Goal: Information Seeking & Learning: Check status

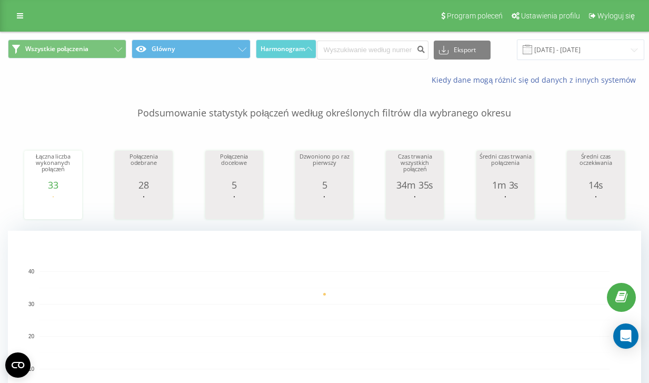
click at [146, 25] on div "Program poleceń Ustawienia profilu Wyloguj się" at bounding box center [324, 16] width 649 height 32
click at [157, 18] on div "Program poleceń Ustawienia profilu Wyloguj się" at bounding box center [324, 16] width 649 height 32
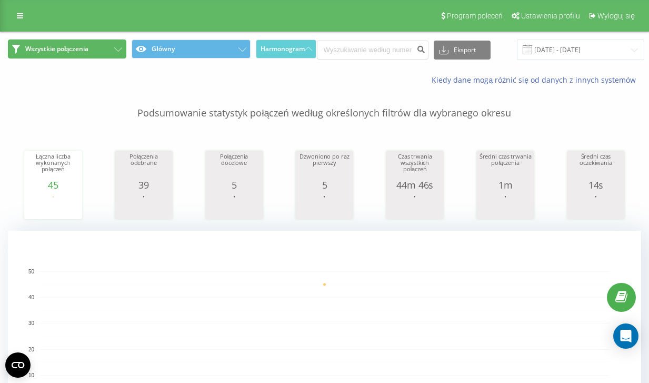
click at [59, 55] on button "Wszystkie połączenia" at bounding box center [67, 48] width 118 height 19
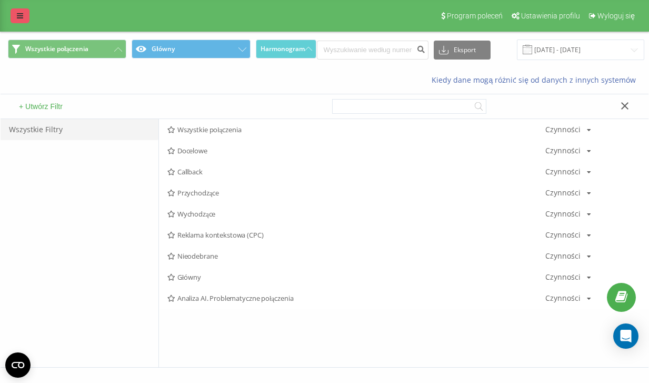
click at [19, 18] on icon at bounding box center [20, 15] width 6 height 7
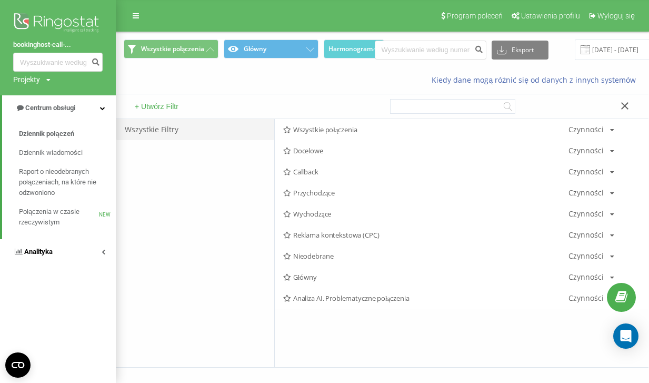
click at [42, 253] on span "Analityka" at bounding box center [38, 251] width 28 height 8
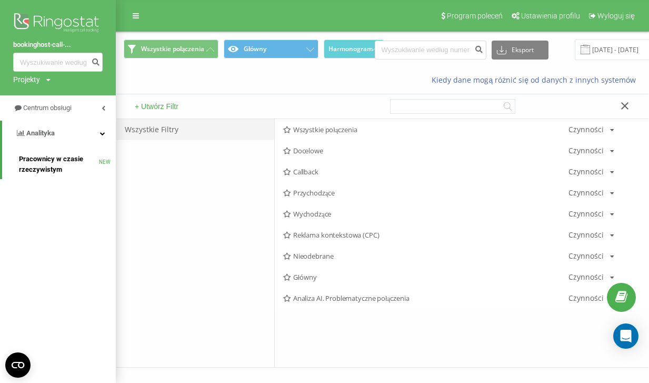
click at [42, 166] on span "Pracownicy w czasie rzeczywistym" at bounding box center [59, 164] width 80 height 21
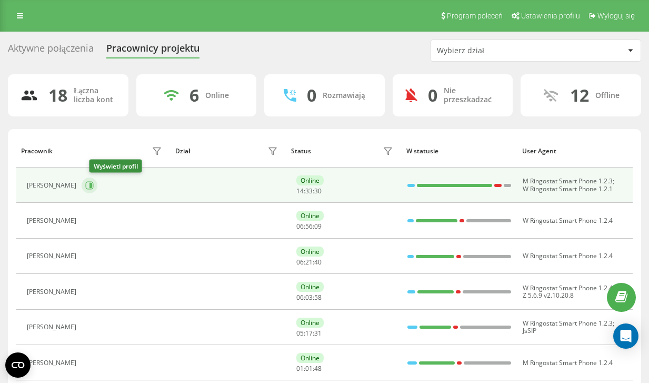
click at [94, 188] on icon at bounding box center [90, 185] width 8 height 8
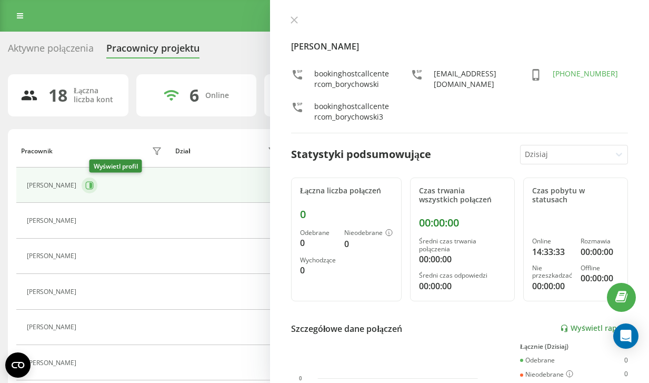
click at [94, 188] on icon at bounding box center [90, 185] width 8 height 8
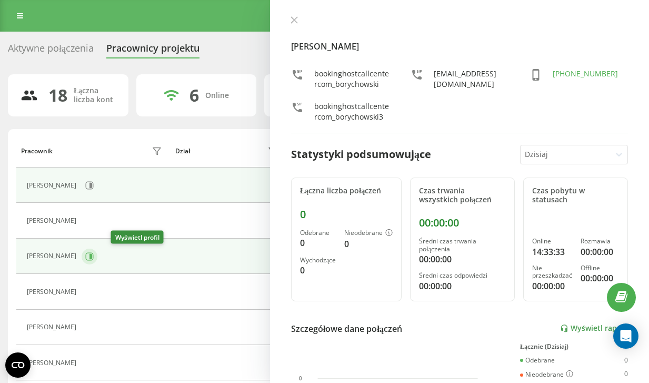
click at [94, 256] on icon at bounding box center [89, 256] width 8 height 8
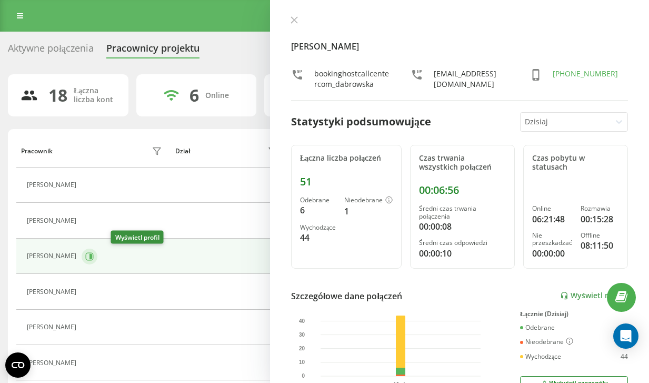
click at [94, 256] on icon at bounding box center [89, 256] width 8 height 8
click at [291, 23] on icon at bounding box center [294, 20] width 6 height 6
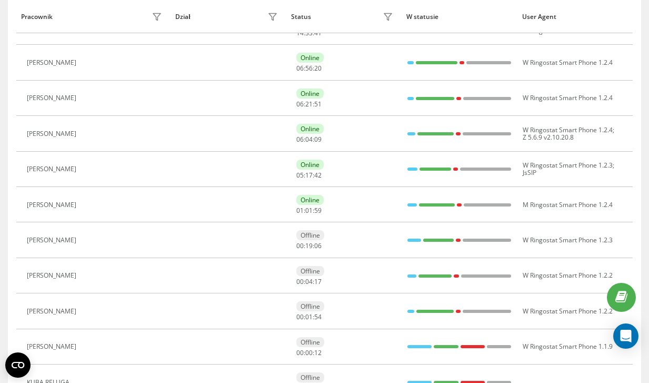
scroll to position [176, 0]
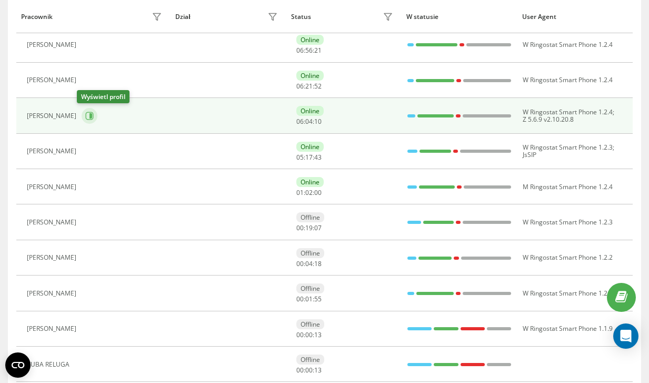
click at [86, 118] on icon at bounding box center [89, 116] width 8 height 8
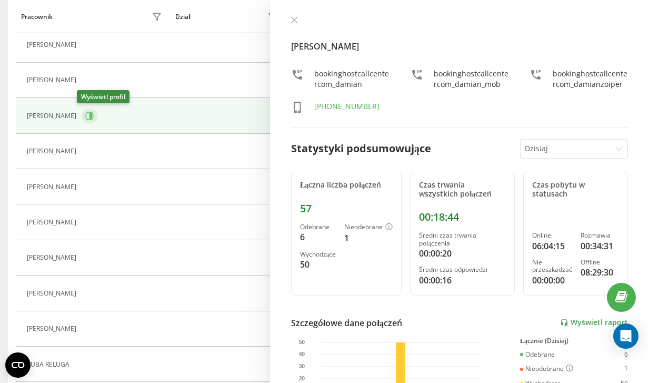
click at [85, 116] on icon at bounding box center [89, 116] width 8 height 8
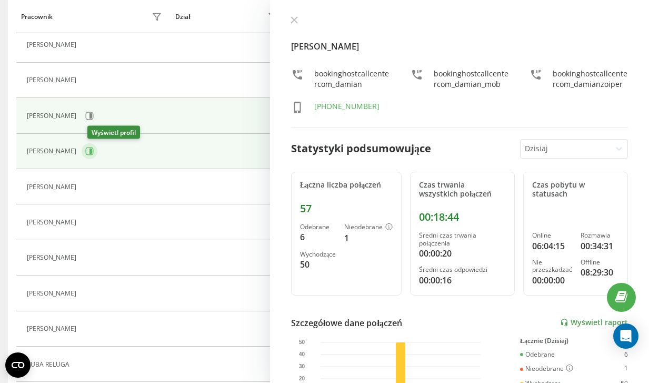
click at [92, 151] on icon at bounding box center [90, 150] width 3 height 5
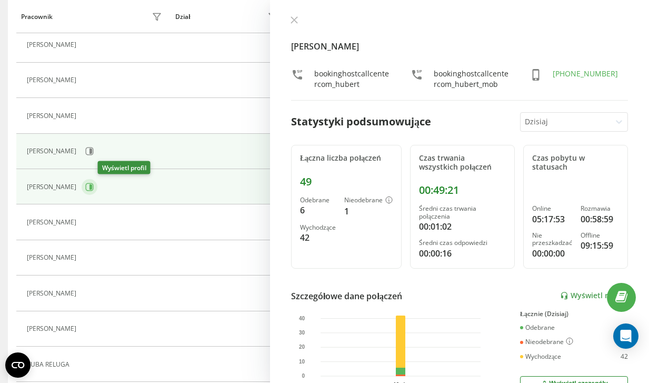
click at [94, 186] on icon at bounding box center [89, 187] width 8 height 8
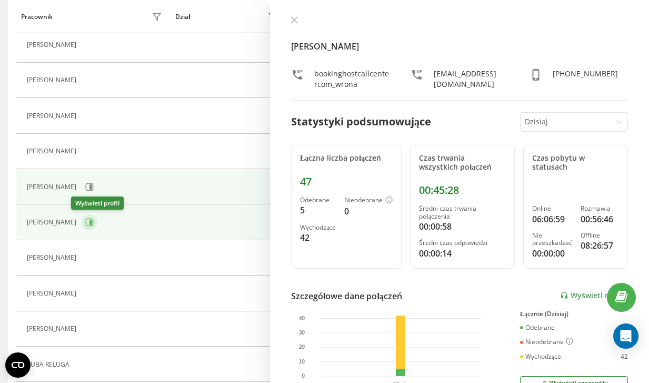
click at [85, 222] on icon at bounding box center [89, 222] width 8 height 8
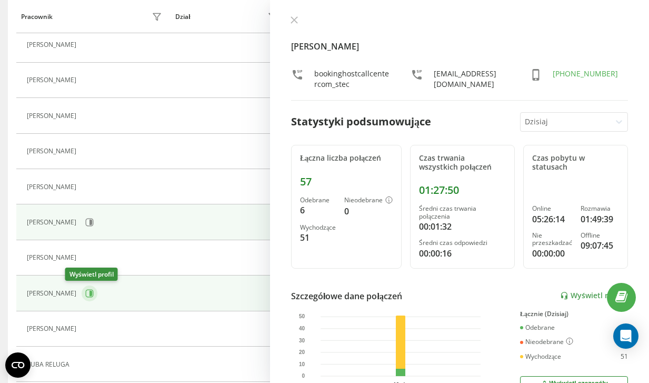
click at [89, 293] on icon at bounding box center [90, 293] width 3 height 5
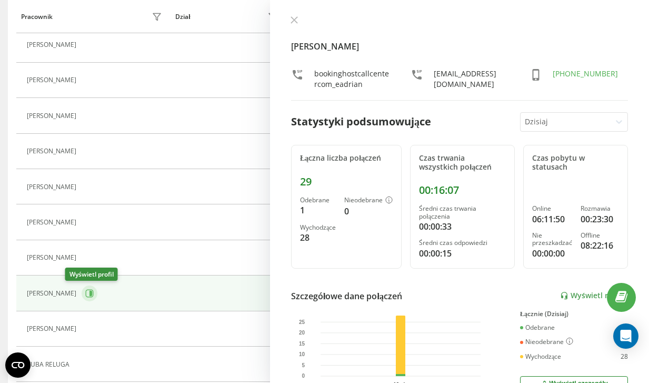
click at [85, 292] on icon at bounding box center [89, 293] width 8 height 8
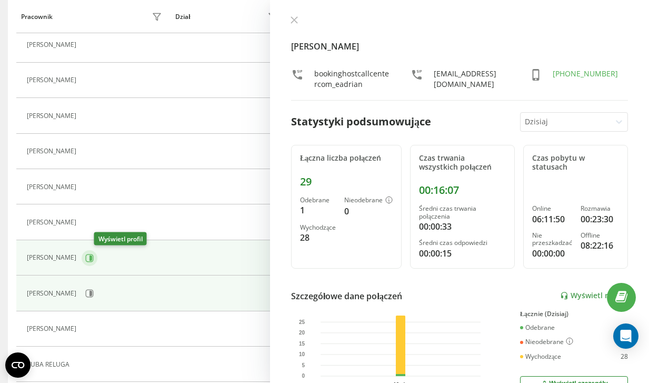
click at [92, 256] on icon at bounding box center [90, 257] width 3 height 5
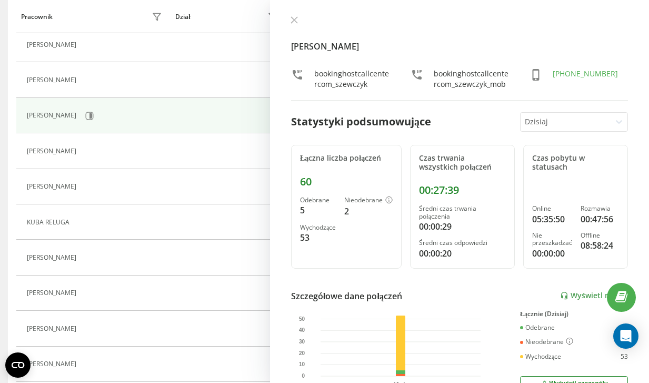
scroll to position [365, 0]
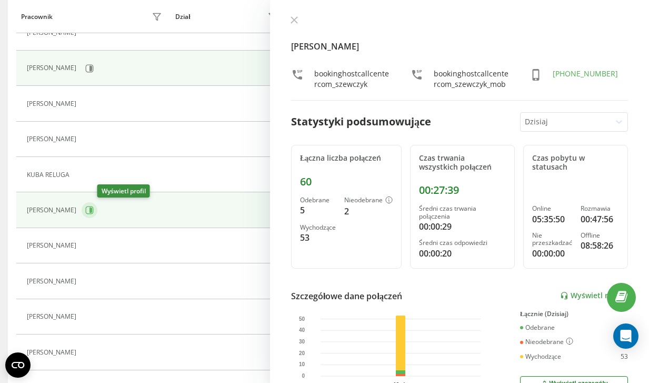
click at [94, 210] on icon at bounding box center [89, 210] width 8 height 8
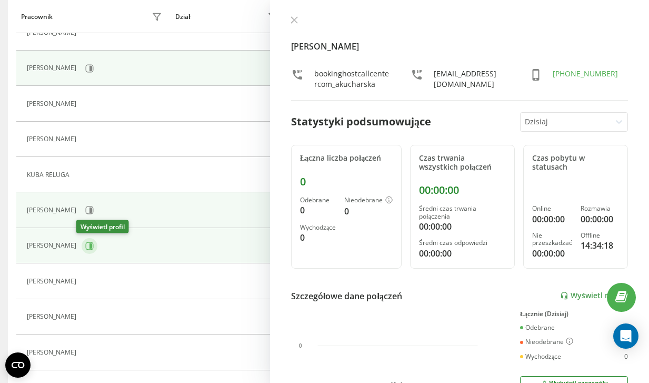
click at [85, 245] on icon at bounding box center [89, 246] width 8 height 8
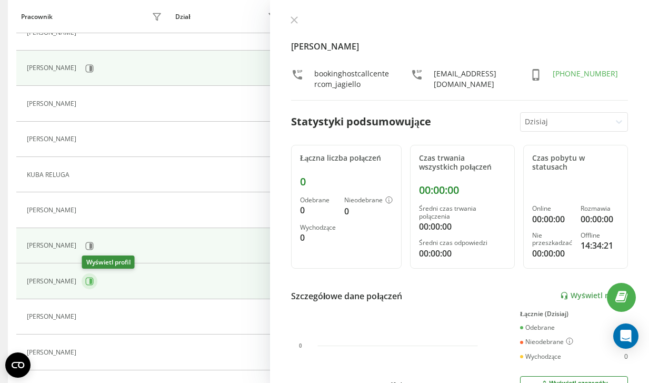
click at [87, 280] on icon at bounding box center [89, 281] width 8 height 8
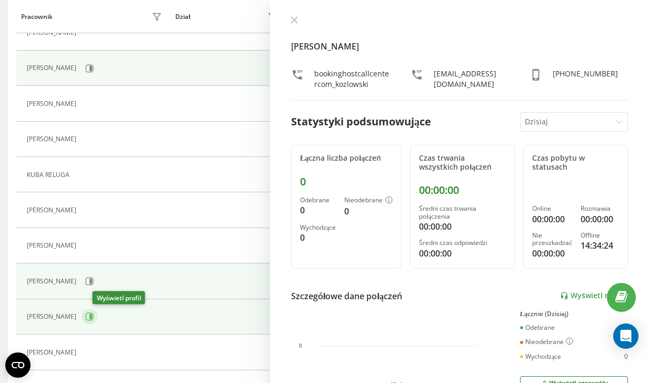
click at [94, 320] on icon at bounding box center [90, 317] width 8 height 8
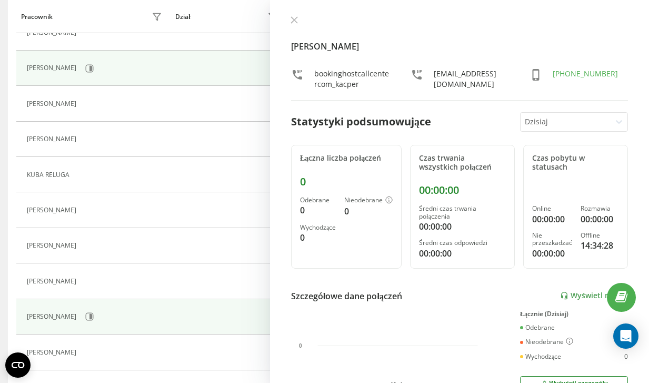
scroll to position [458, 0]
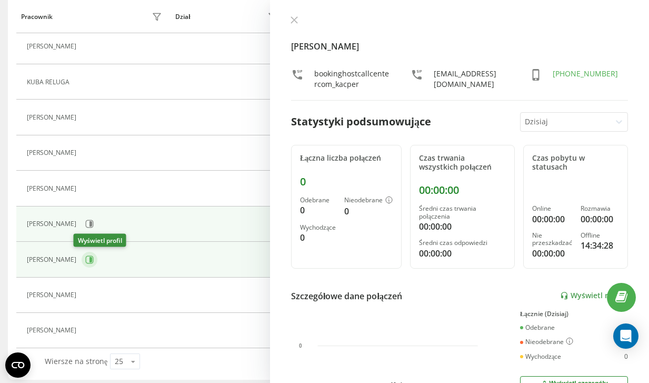
click at [85, 260] on icon at bounding box center [89, 259] width 8 height 8
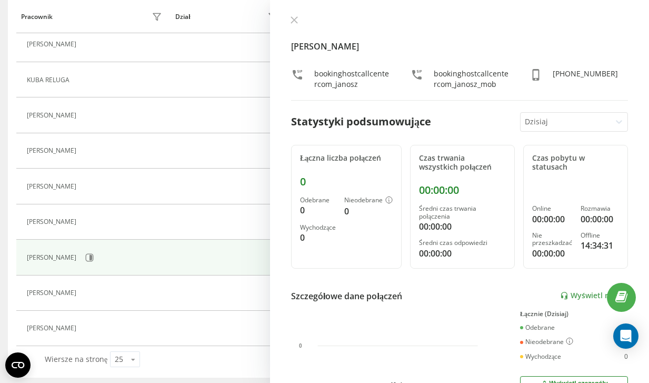
scroll to position [463, 0]
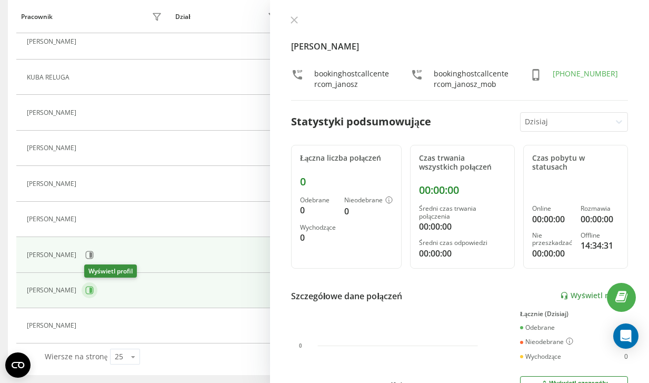
click at [91, 290] on icon at bounding box center [89, 290] width 8 height 8
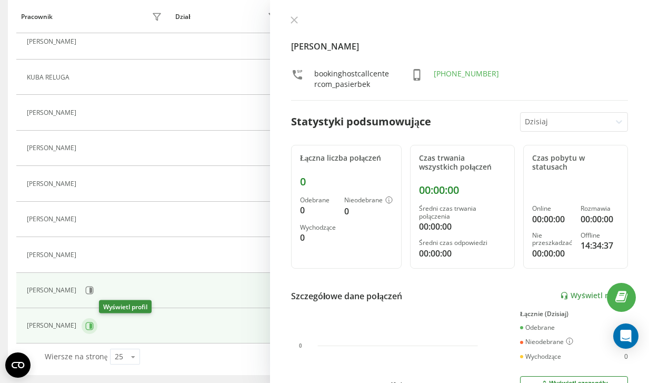
click at [92, 325] on icon at bounding box center [90, 325] width 3 height 5
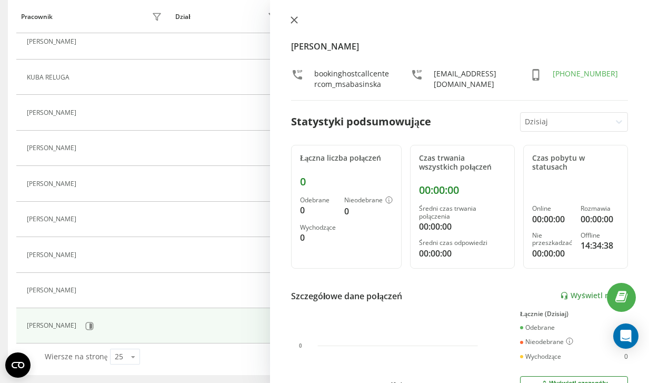
click at [295, 17] on icon at bounding box center [294, 19] width 7 height 7
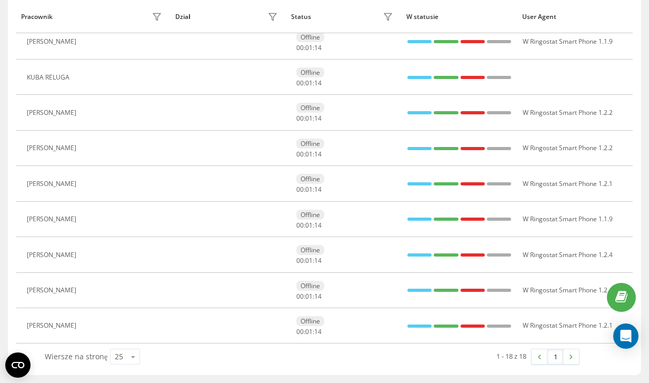
click at [235, 14] on div "Dział" at bounding box center [228, 16] width 106 height 17
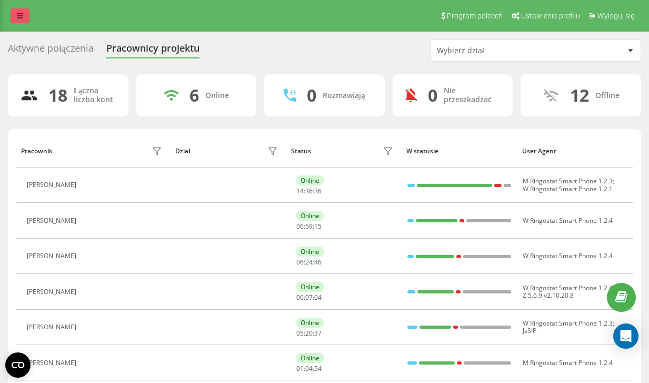
click at [20, 18] on icon at bounding box center [20, 15] width 6 height 7
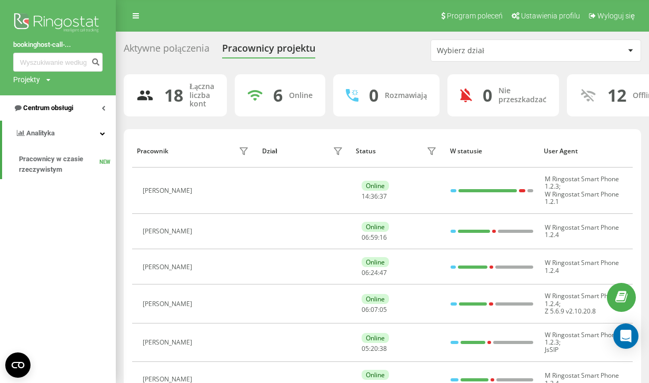
click at [45, 112] on span "Centrum obsługi" at bounding box center [48, 108] width 50 height 8
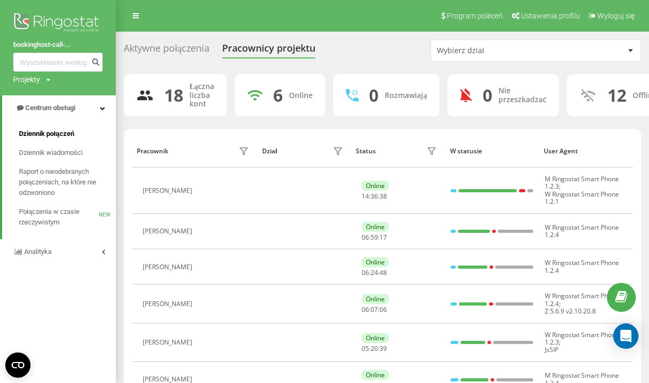
click at [56, 135] on span "Dziennik połączeń" at bounding box center [46, 133] width 55 height 11
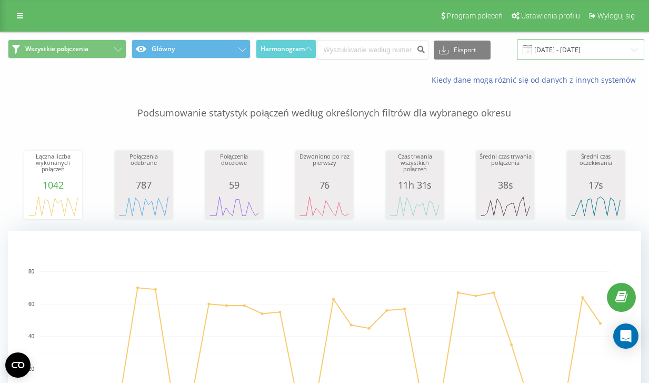
click at [590, 44] on input "19.07.2025 - 19.08.2025" at bounding box center [580, 49] width 127 height 21
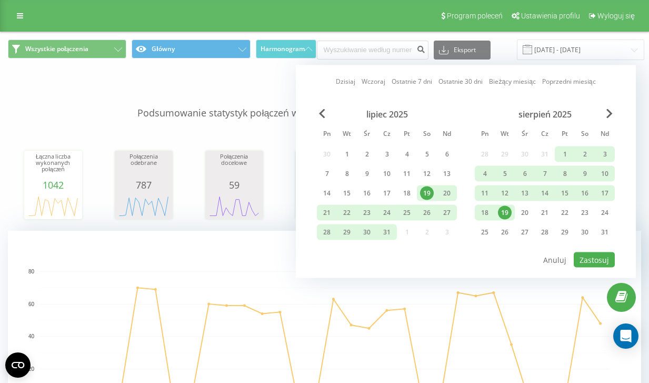
click at [504, 214] on div "19" at bounding box center [505, 213] width 14 height 14
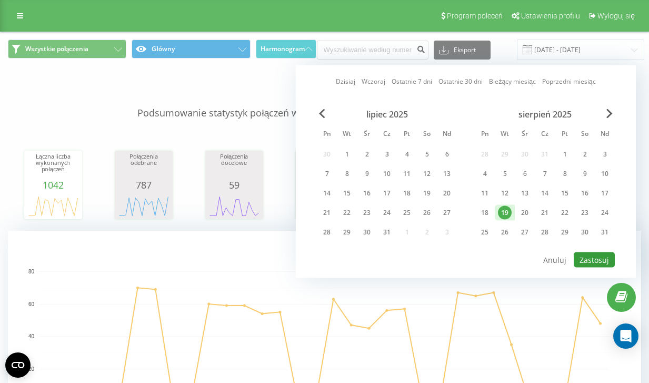
click at [607, 263] on button "Zastosuj" at bounding box center [594, 259] width 41 height 15
type input "[DATE] - [DATE]"
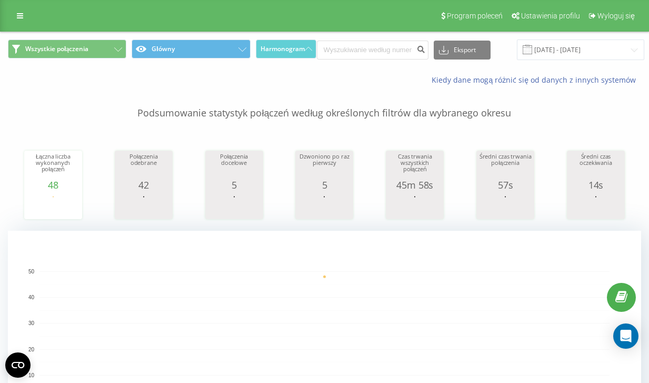
click at [499, 51] on div "[DATE] - [DATE]" at bounding box center [568, 49] width 154 height 21
click at [501, 53] on div "[DATE] - [DATE]" at bounding box center [568, 49] width 154 height 21
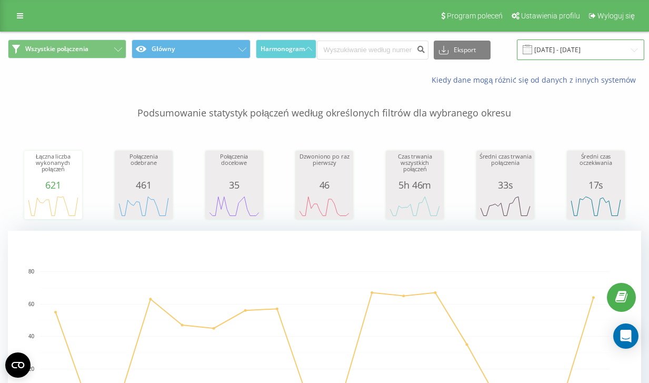
click at [562, 42] on input "[DATE] - [DATE]" at bounding box center [580, 49] width 127 height 21
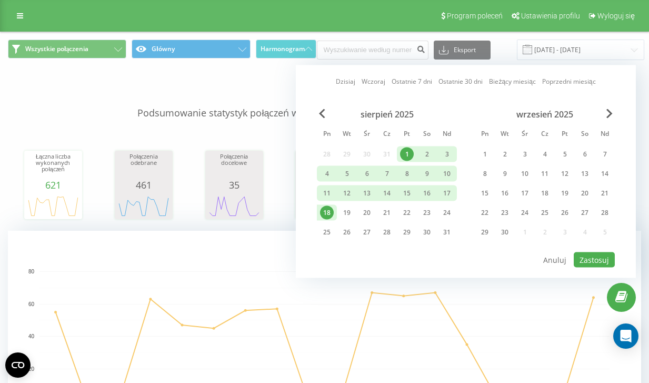
click at [326, 215] on div "18" at bounding box center [327, 213] width 14 height 14
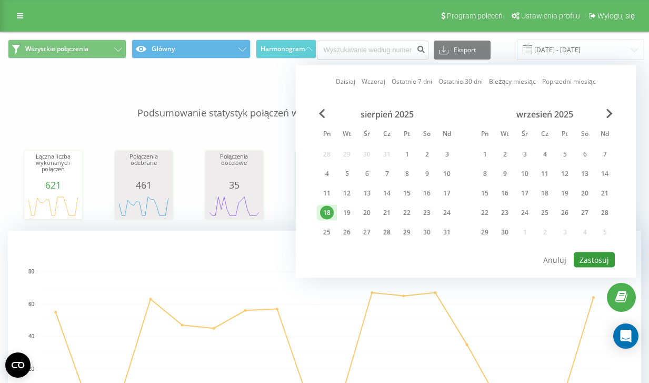
click at [600, 262] on button "Zastosuj" at bounding box center [594, 259] width 41 height 15
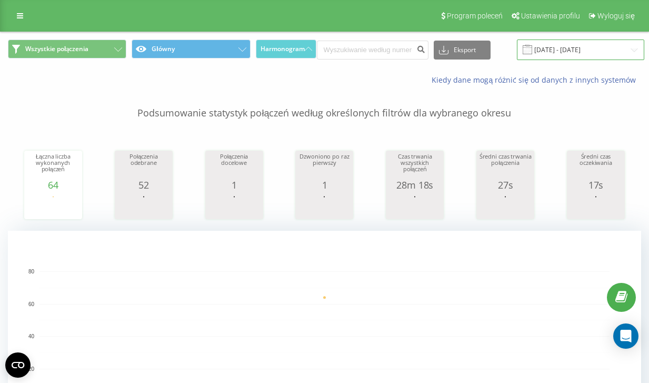
click at [560, 47] on input "[DATE] - [DATE]" at bounding box center [580, 49] width 127 height 21
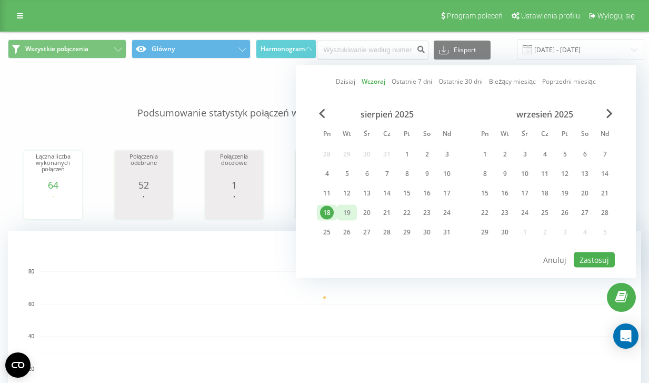
click at [347, 211] on div "19" at bounding box center [347, 213] width 14 height 14
click at [599, 258] on button "Zastosuj" at bounding box center [594, 259] width 41 height 15
type input "[DATE] - [DATE]"
